Goal: Browse casually

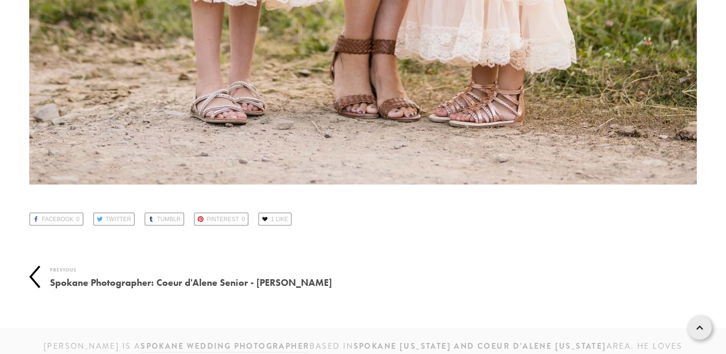
scroll to position [9404, 0]
